Goal: Task Accomplishment & Management: Manage account settings

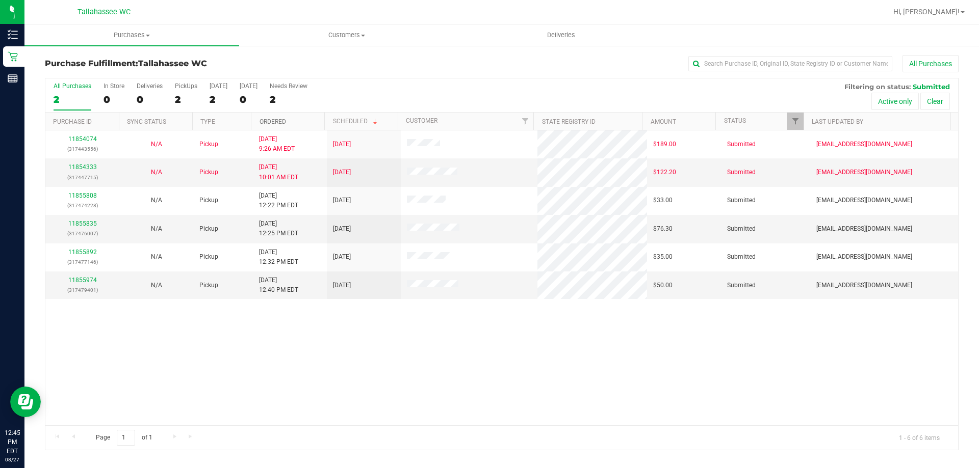
click at [274, 123] on link "Ordered" at bounding box center [272, 121] width 27 height 7
click at [80, 281] on link "11855974" at bounding box center [82, 280] width 29 height 7
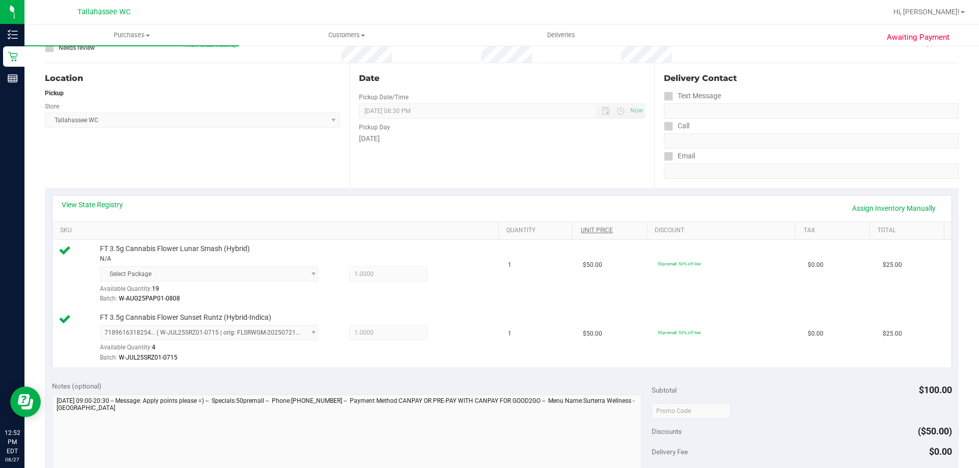
scroll to position [255, 0]
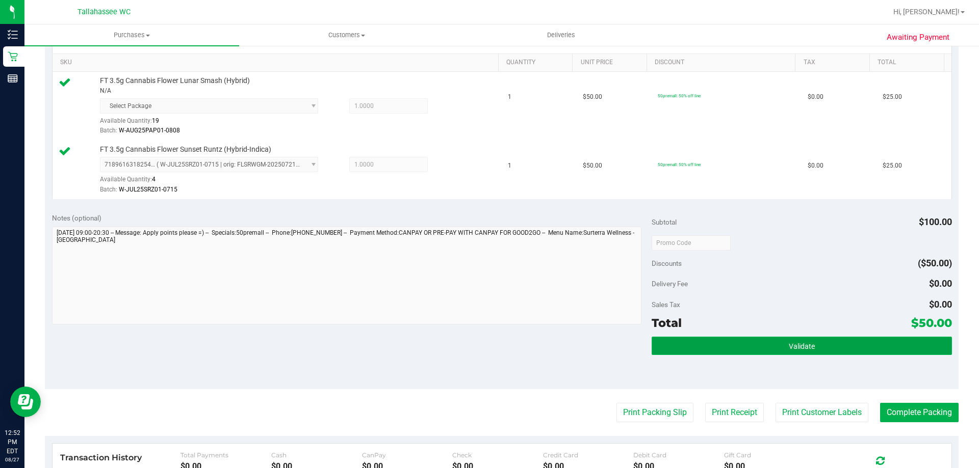
click at [720, 354] on button "Validate" at bounding box center [801, 346] width 300 height 18
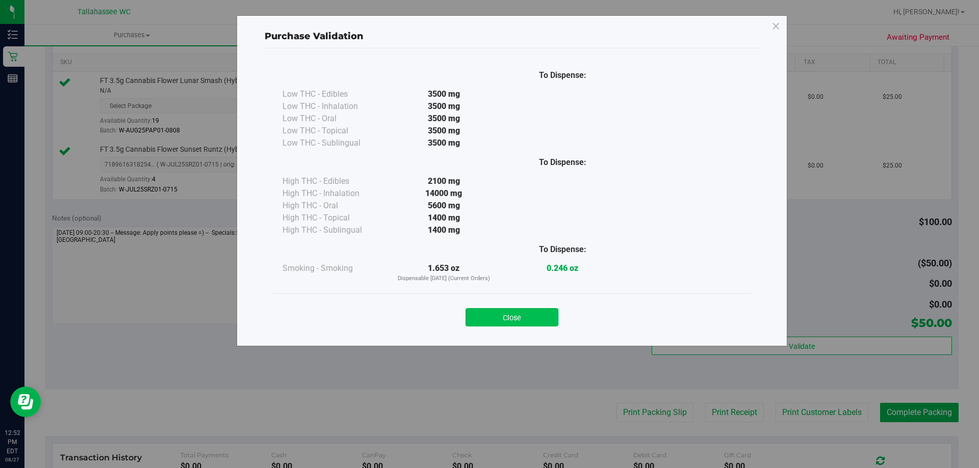
click at [526, 323] on button "Close" at bounding box center [511, 317] width 93 height 18
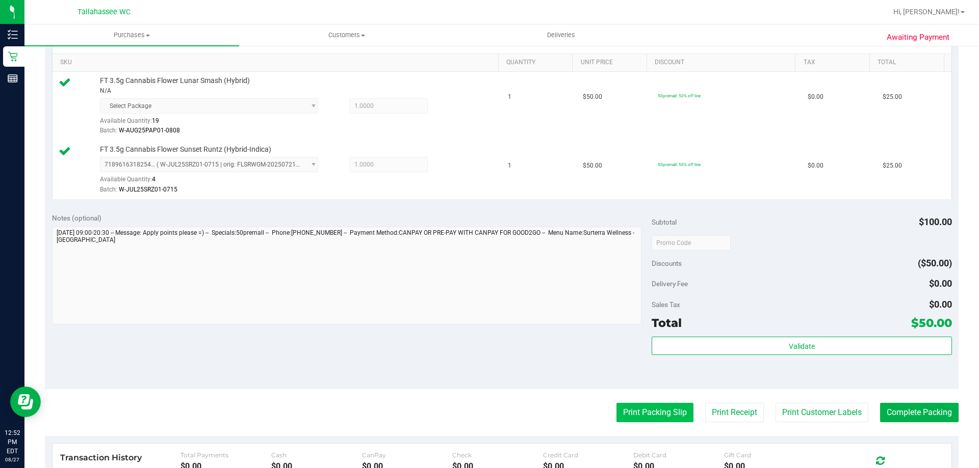
click at [670, 415] on button "Print Packing Slip" at bounding box center [654, 412] width 77 height 19
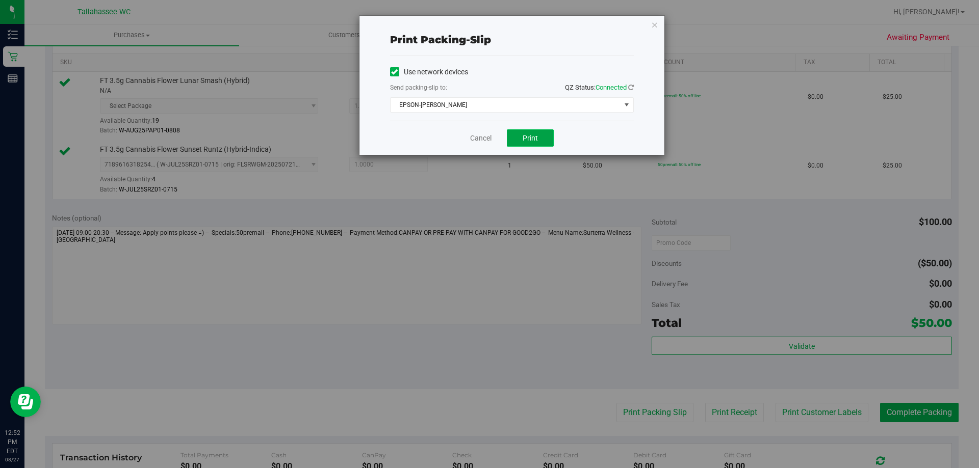
click at [521, 144] on button "Print" at bounding box center [530, 137] width 47 height 17
click at [481, 132] on div "Cancel Print" at bounding box center [512, 138] width 244 height 34
click at [485, 138] on link "Cancel" at bounding box center [480, 138] width 21 height 11
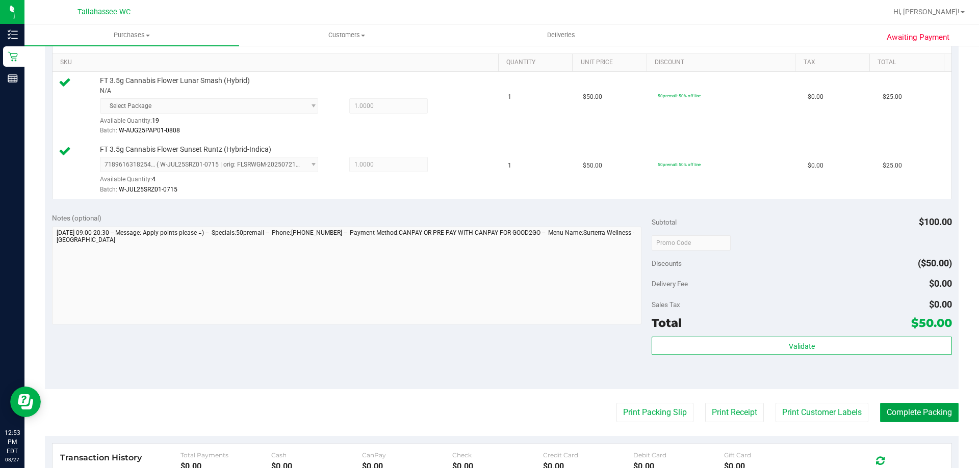
click at [929, 414] on button "Complete Packing" at bounding box center [919, 412] width 78 height 19
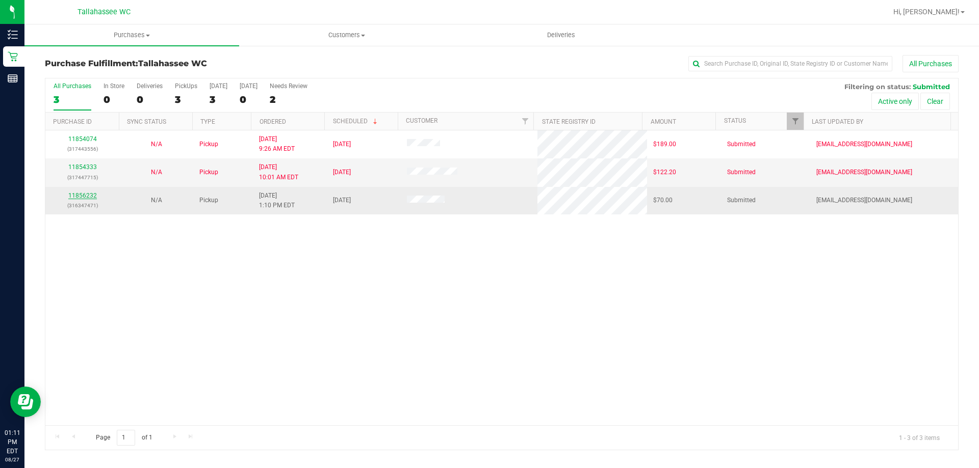
click at [78, 194] on link "11856232" at bounding box center [82, 195] width 29 height 7
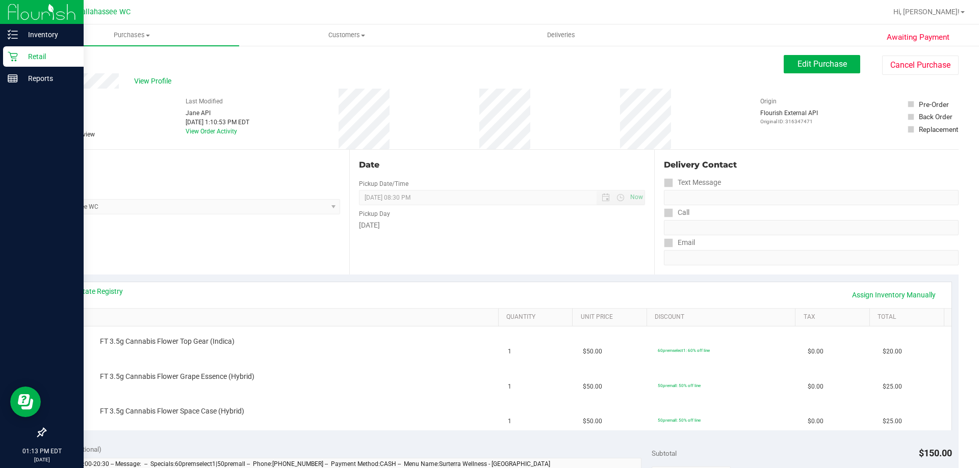
click at [2, 60] on link "Retail" at bounding box center [42, 57] width 84 height 22
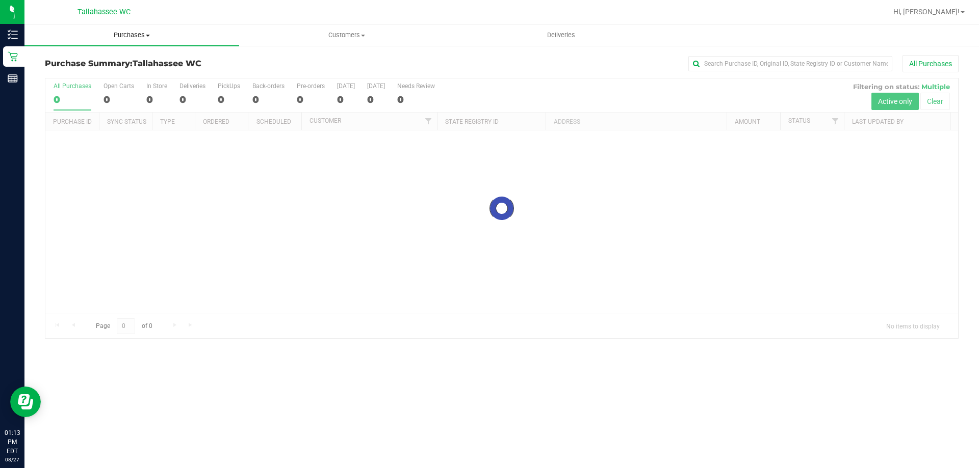
click at [124, 43] on uib-tab-heading "Purchases Summary of purchases Fulfillment All purchases" at bounding box center [131, 34] width 215 height 21
click at [63, 72] on span "Fulfillment" at bounding box center [55, 73] width 63 height 9
